Goal: Check status: Check status

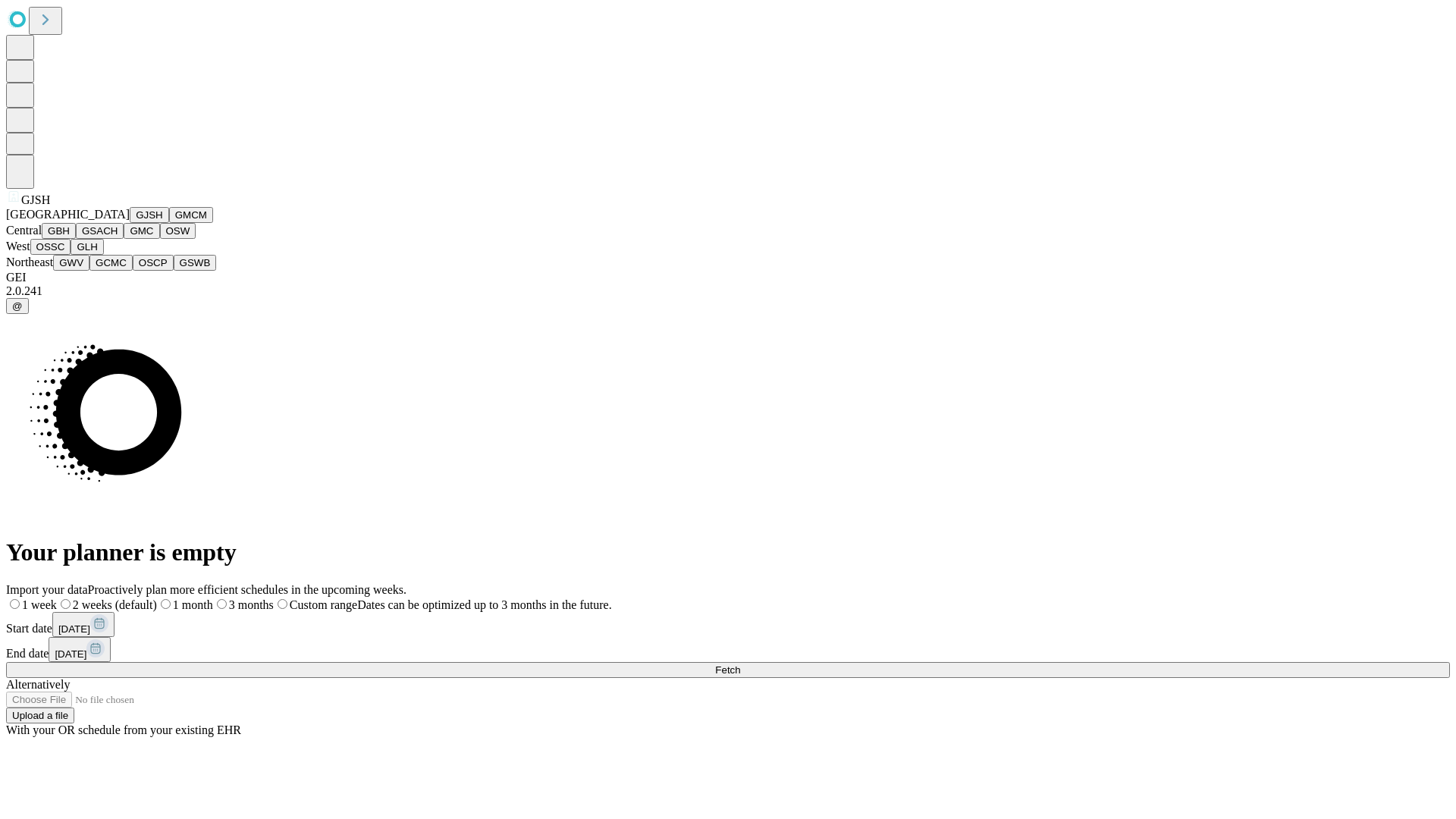
click at [130, 223] on button "GJSH" at bounding box center [149, 214] width 40 height 16
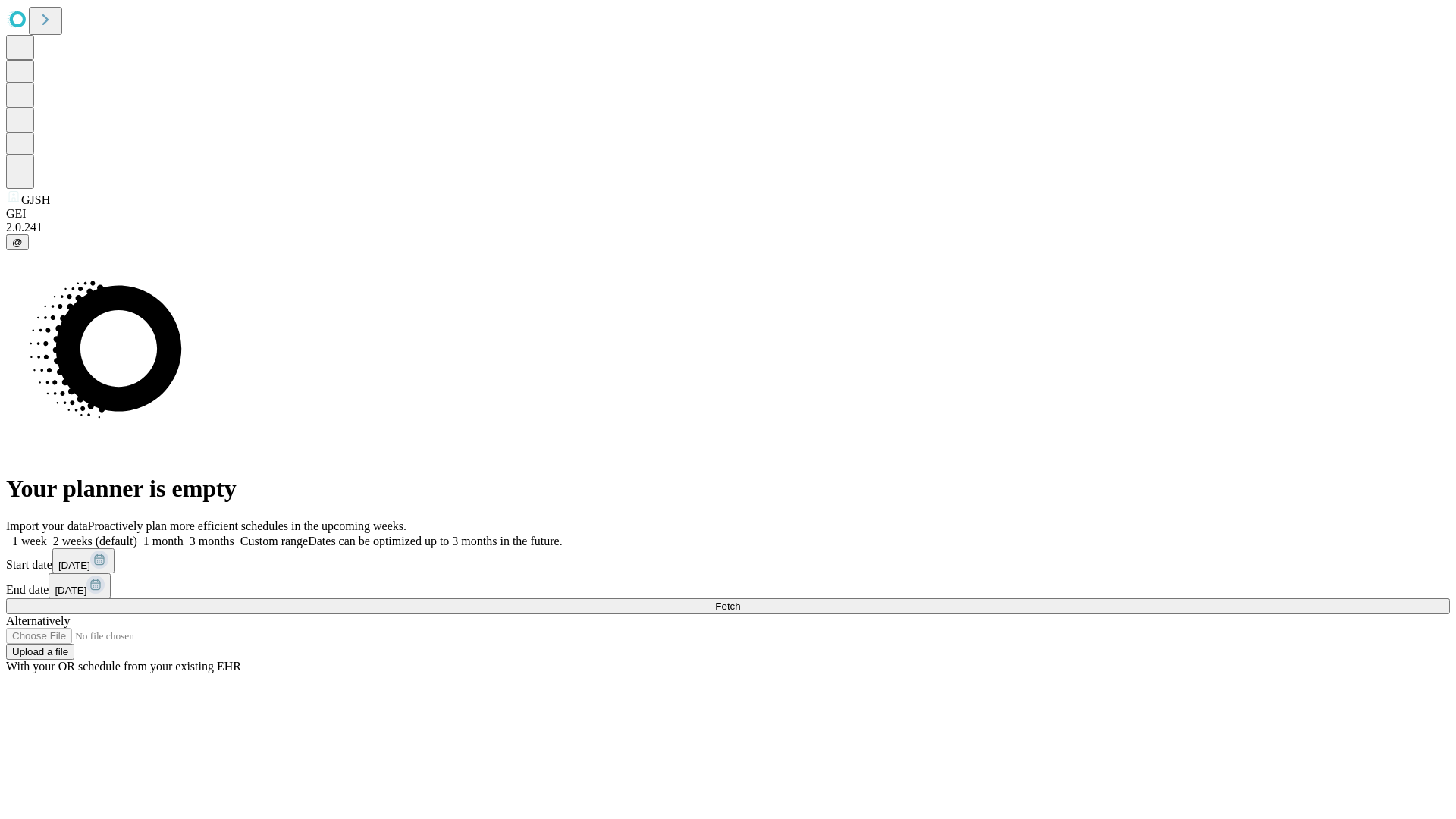
click at [47, 534] on label "1 week" at bounding box center [26, 540] width 41 height 13
click at [740, 600] on span "Fetch" at bounding box center [728, 606] width 25 height 11
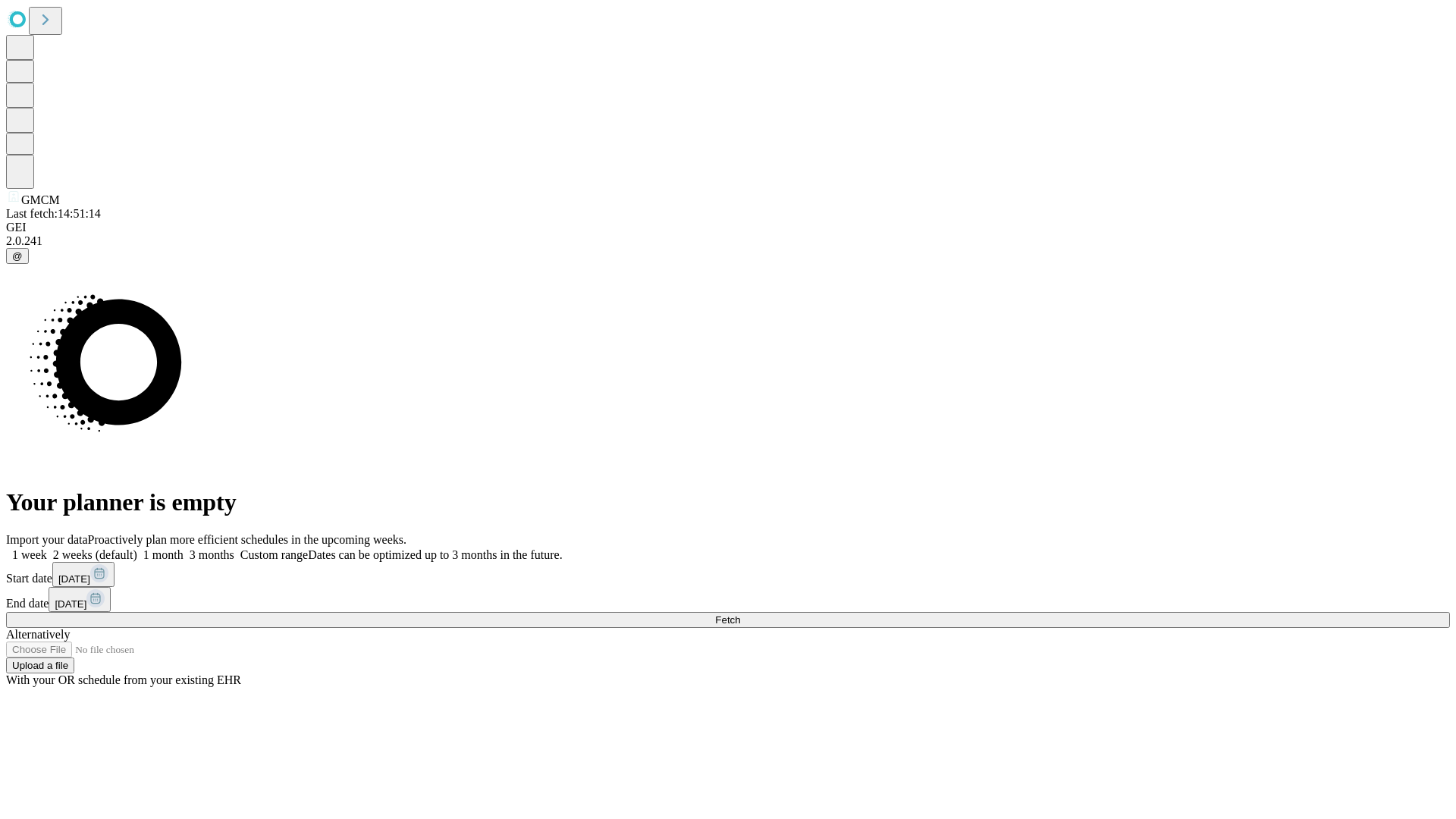
click at [47, 548] on label "1 week" at bounding box center [26, 554] width 41 height 13
click at [740, 614] on span "Fetch" at bounding box center [728, 619] width 25 height 11
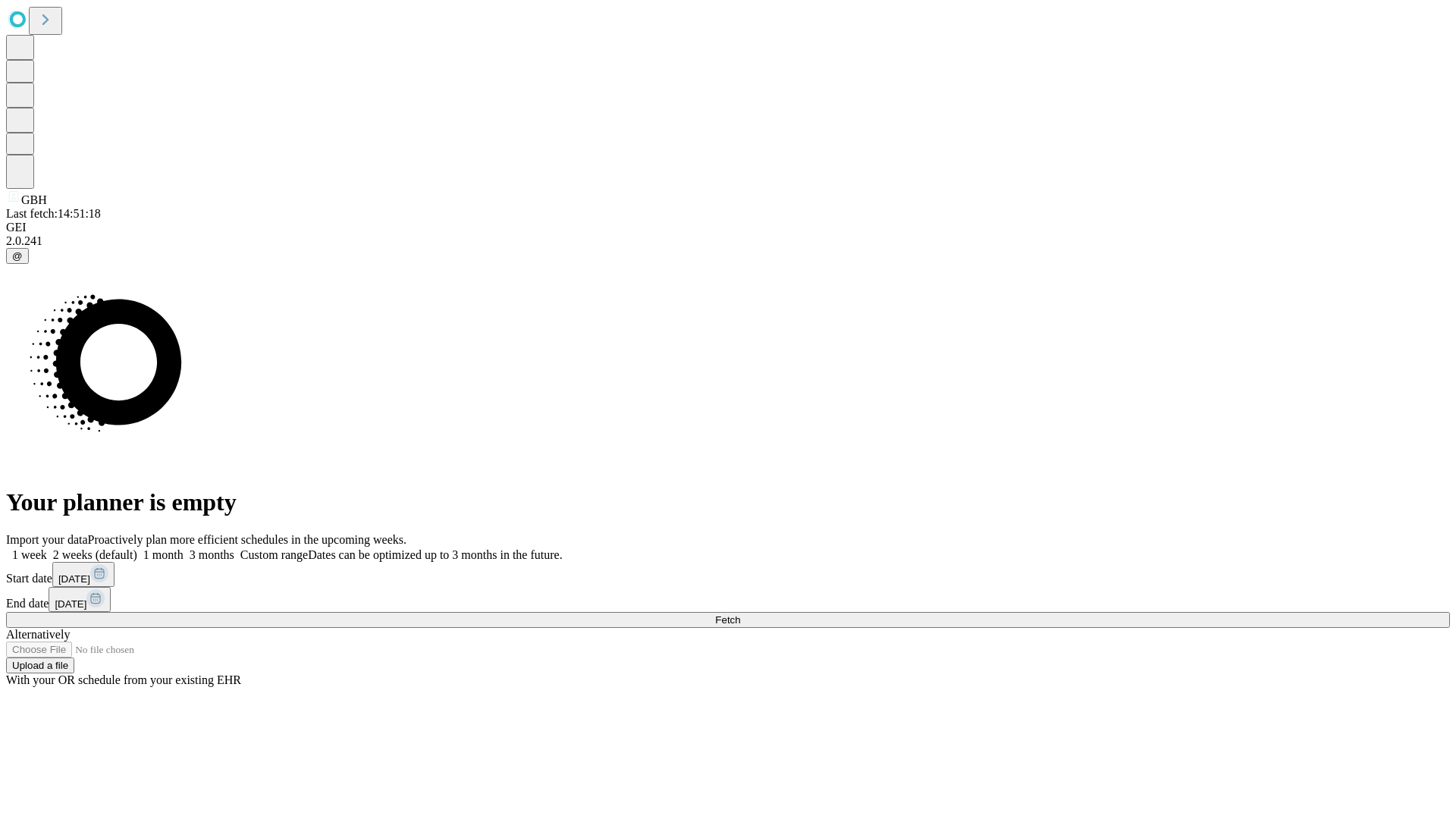
click at [47, 548] on label "1 week" at bounding box center [26, 554] width 41 height 13
click at [740, 614] on span "Fetch" at bounding box center [728, 619] width 25 height 11
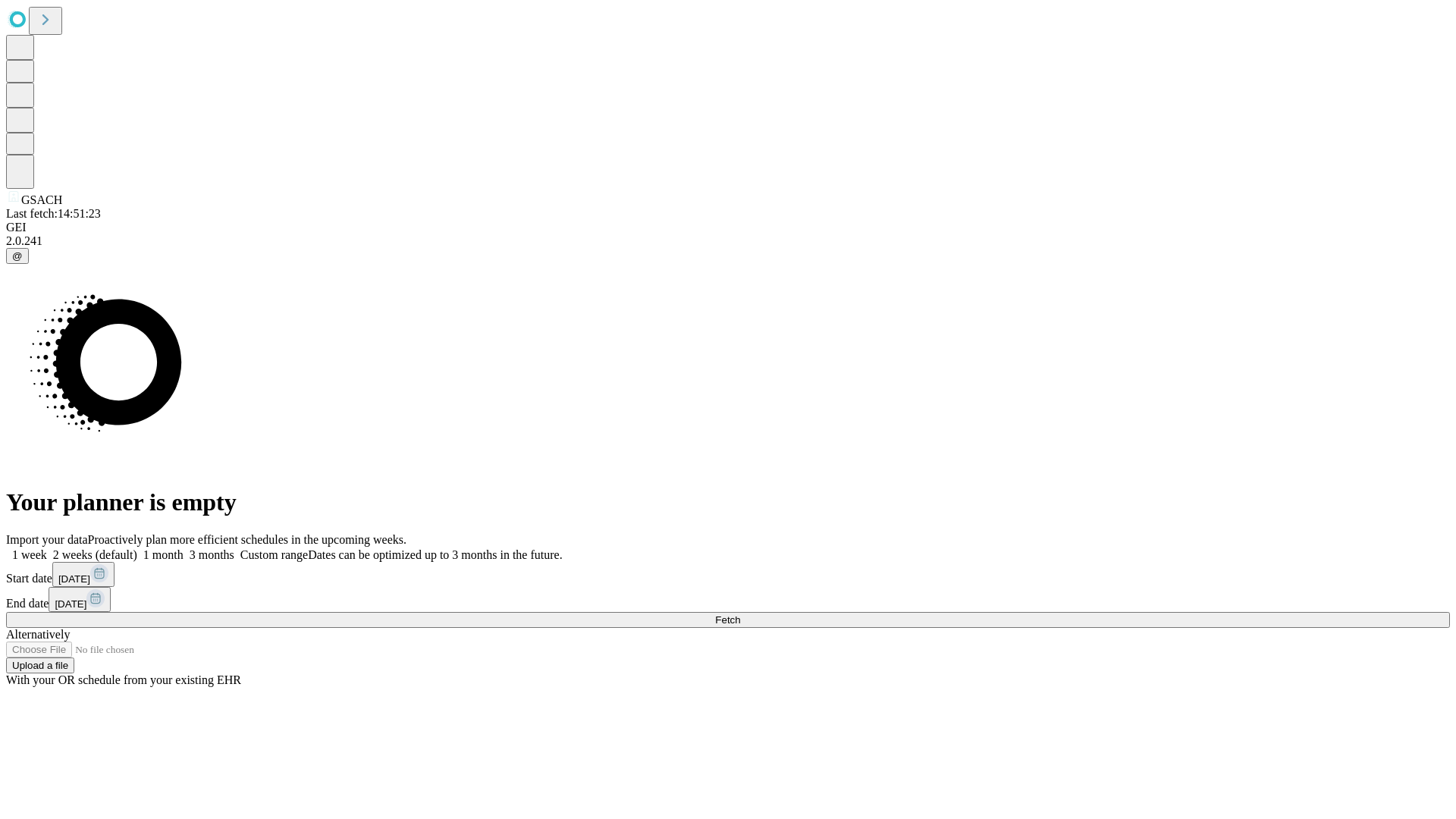
click at [47, 548] on label "1 week" at bounding box center [26, 554] width 41 height 13
click at [740, 614] on span "Fetch" at bounding box center [728, 619] width 25 height 11
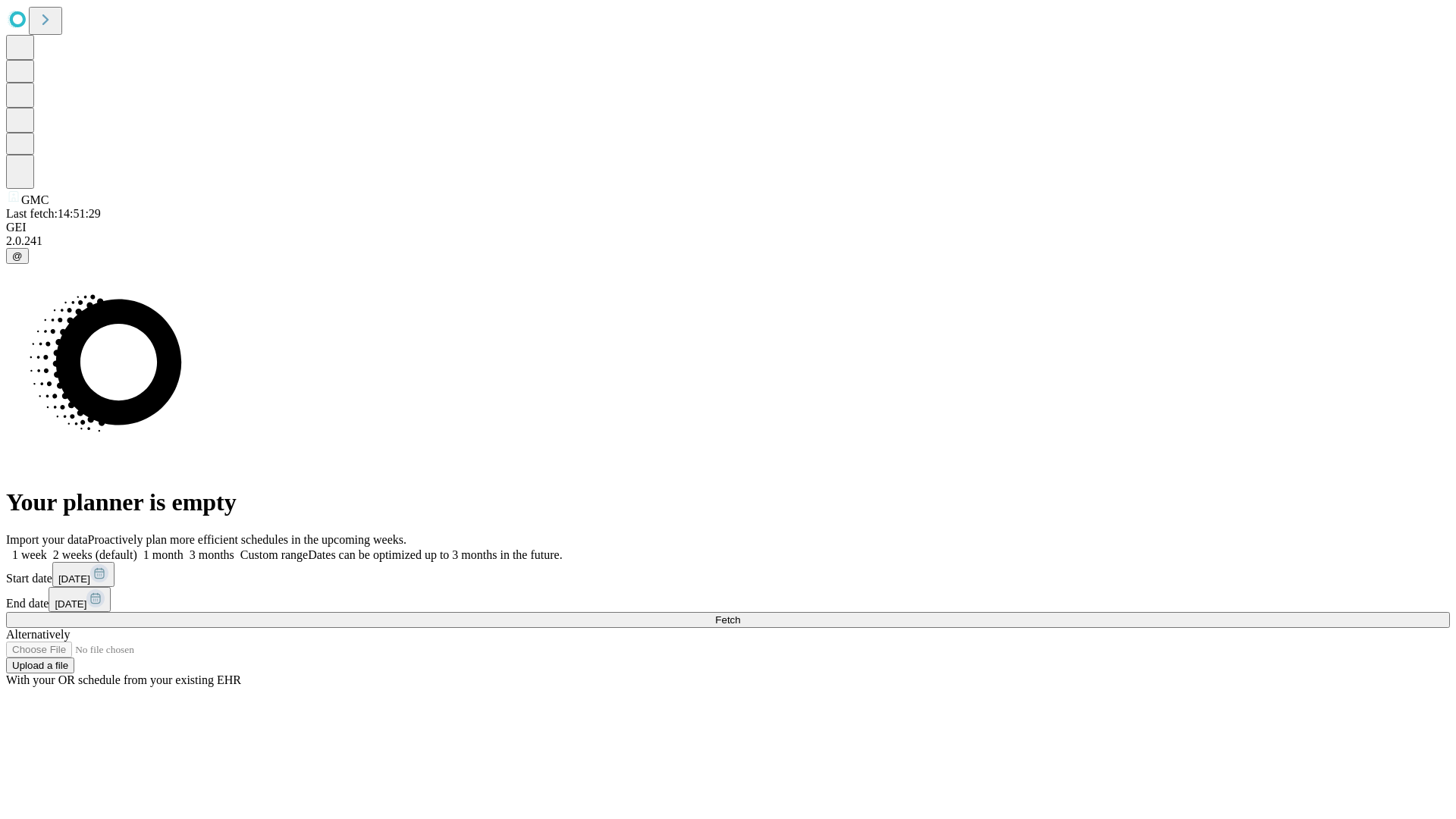
click at [47, 548] on label "1 week" at bounding box center [26, 554] width 41 height 13
click at [740, 614] on span "Fetch" at bounding box center [728, 619] width 25 height 11
click at [47, 548] on label "1 week" at bounding box center [26, 554] width 41 height 13
click at [740, 614] on span "Fetch" at bounding box center [728, 619] width 25 height 11
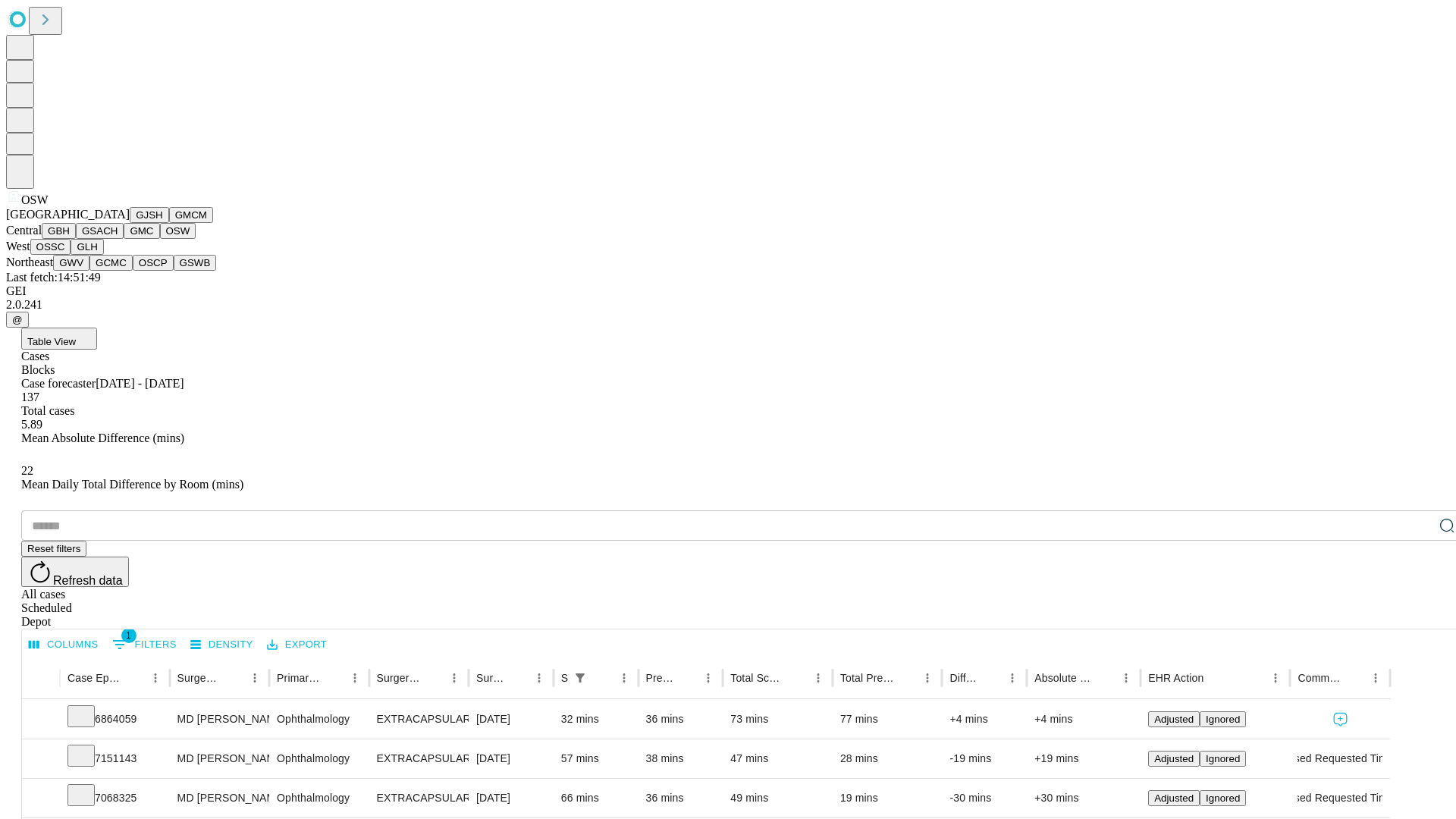
click at [71, 255] on button "OSSC" at bounding box center [51, 246] width 41 height 16
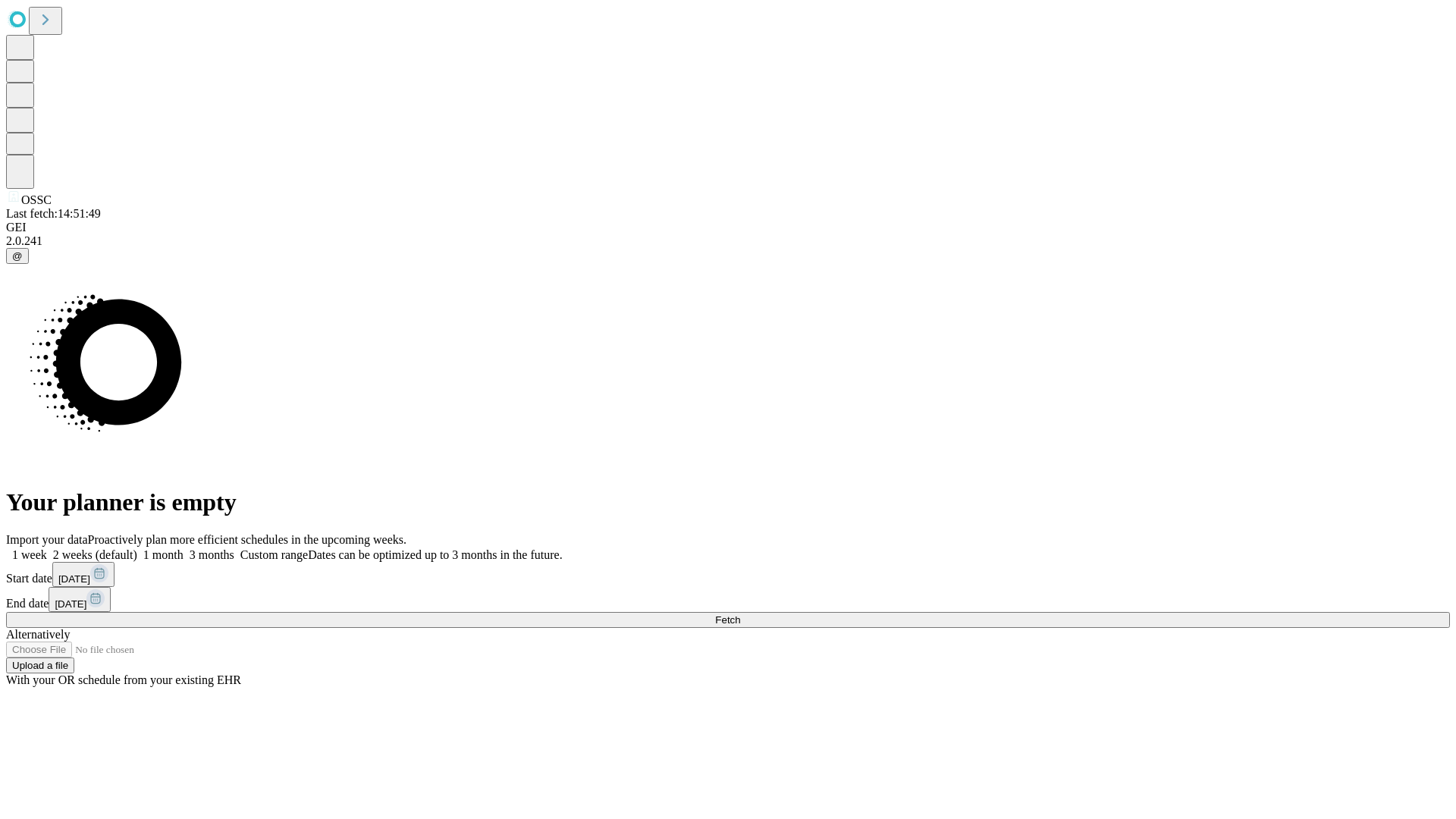
click at [47, 548] on label "1 week" at bounding box center [26, 554] width 41 height 13
click at [740, 614] on span "Fetch" at bounding box center [728, 619] width 25 height 11
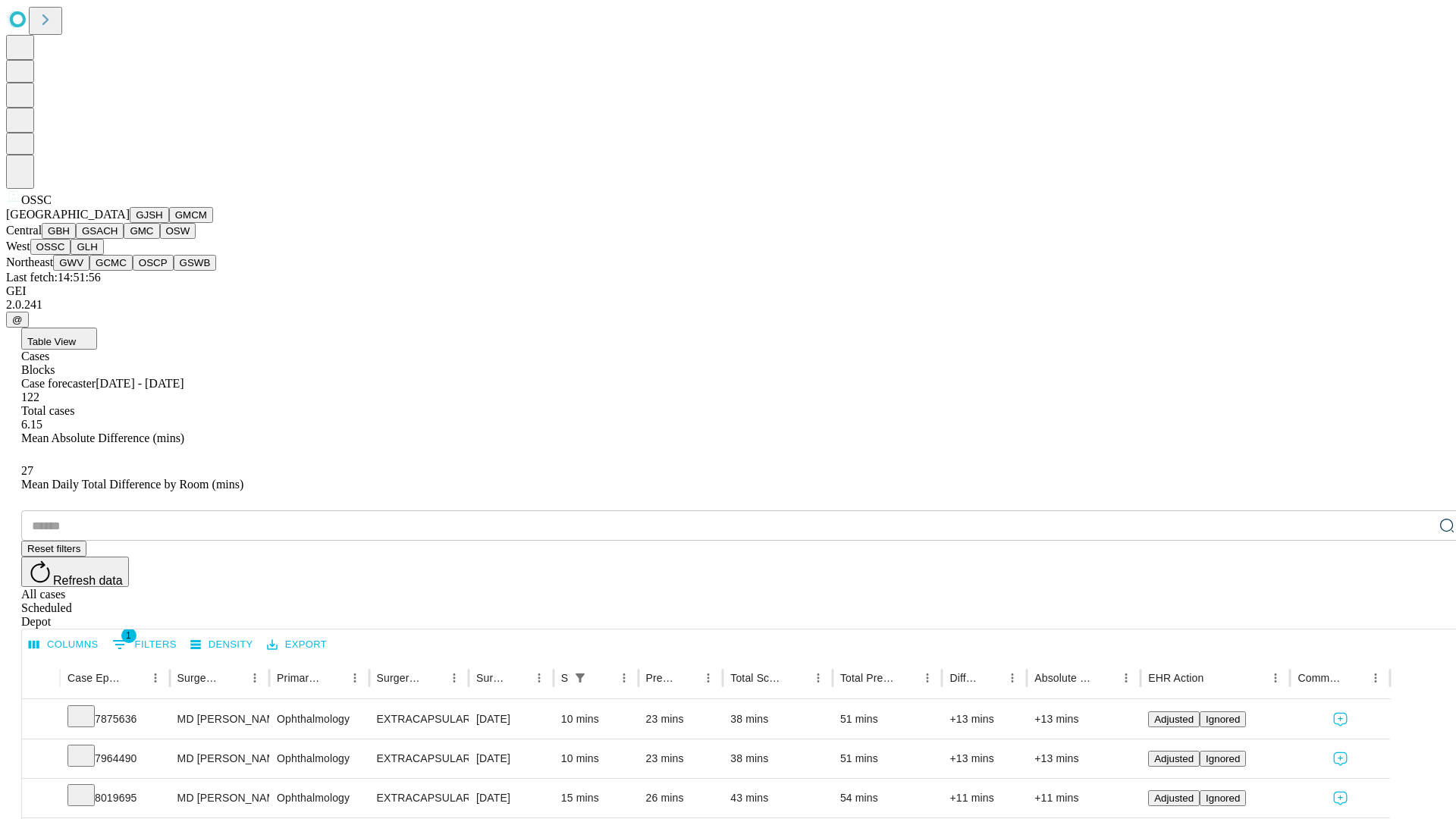
click at [103, 255] on button "GLH" at bounding box center [86, 246] width 32 height 16
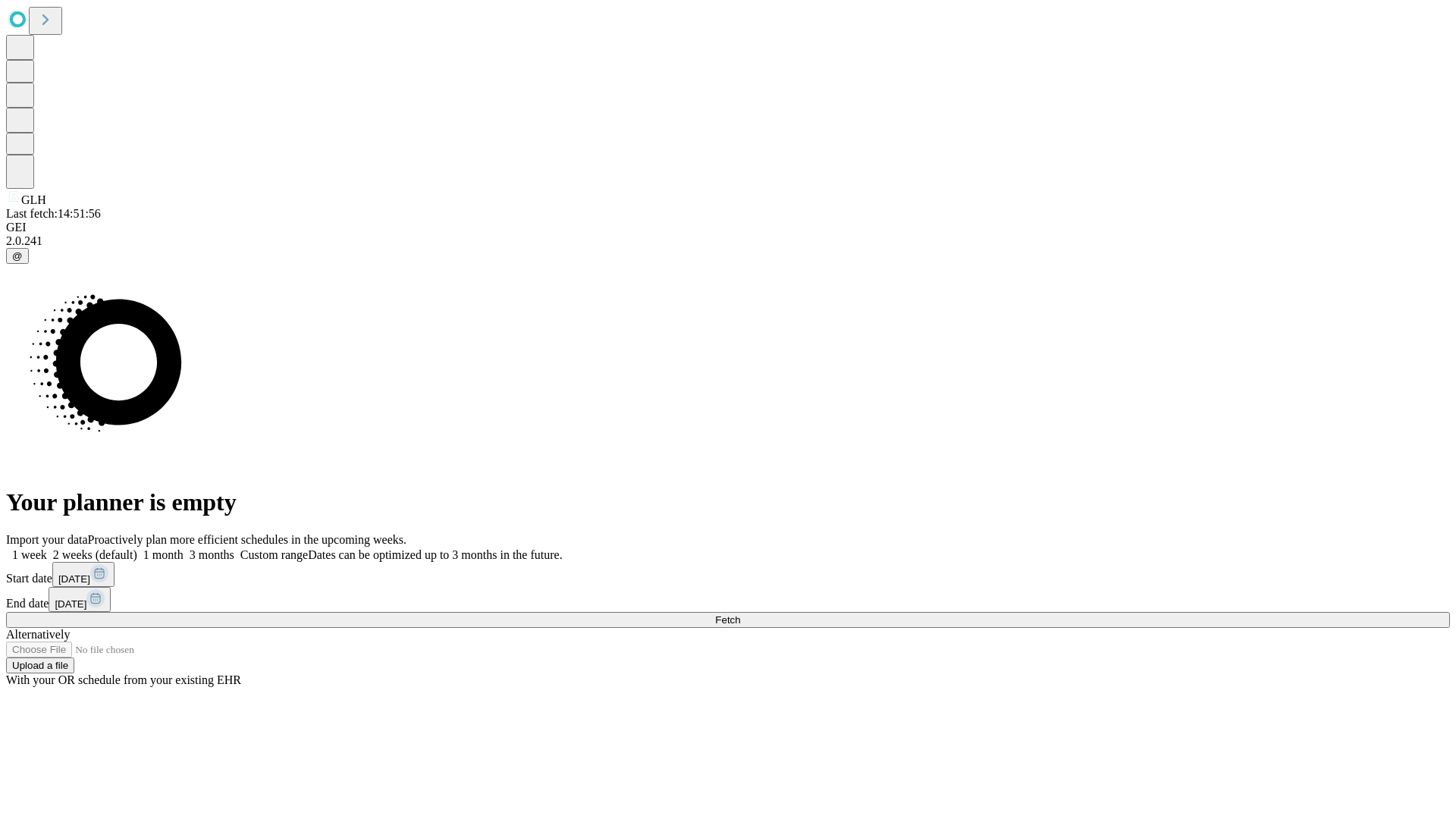
click at [740, 614] on span "Fetch" at bounding box center [728, 619] width 25 height 11
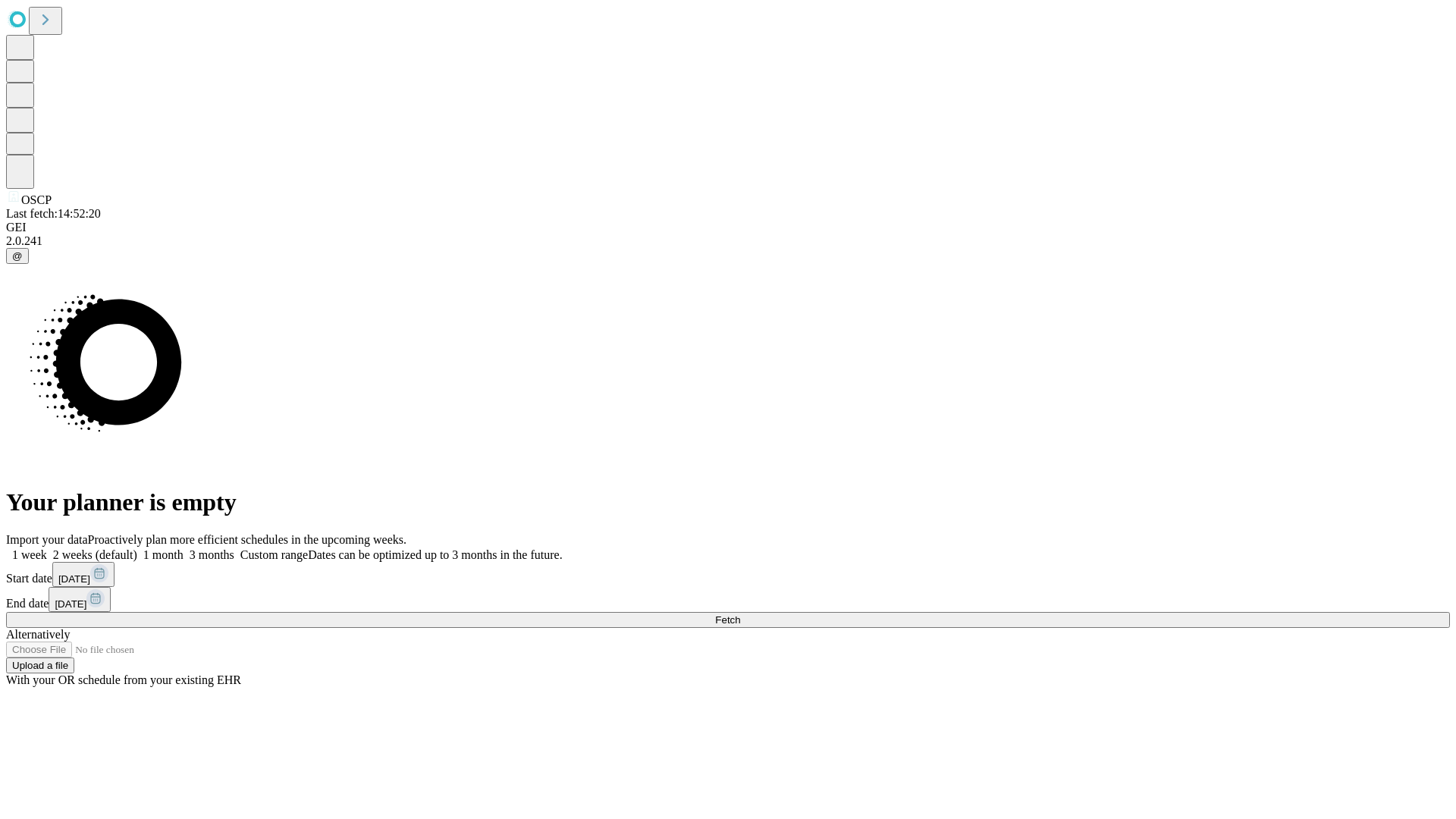
click at [47, 548] on label "1 week" at bounding box center [26, 554] width 41 height 13
click at [740, 614] on span "Fetch" at bounding box center [728, 619] width 25 height 11
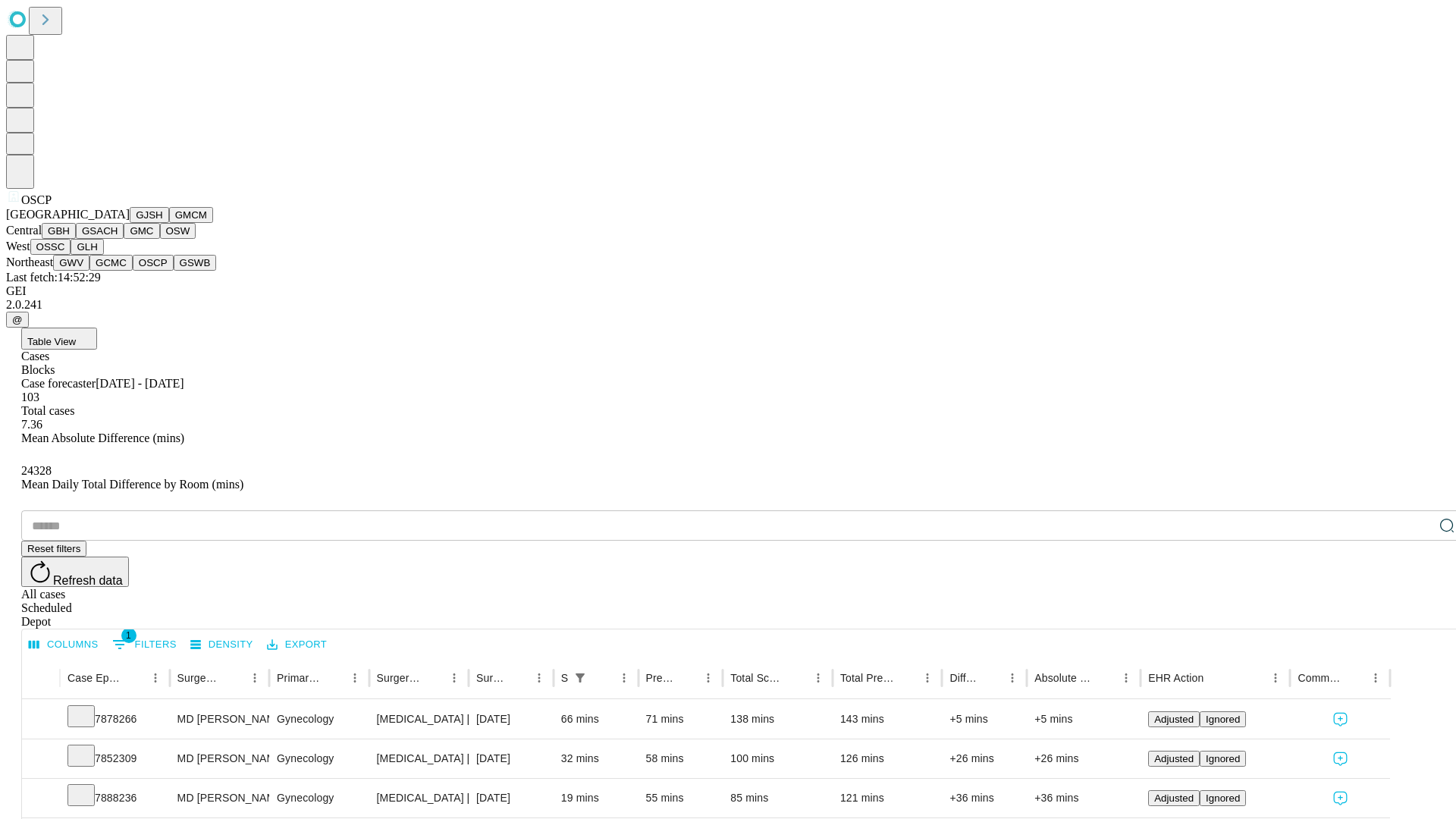
click at [174, 271] on button "GSWB" at bounding box center [195, 263] width 43 height 16
